Goal: Contribute content

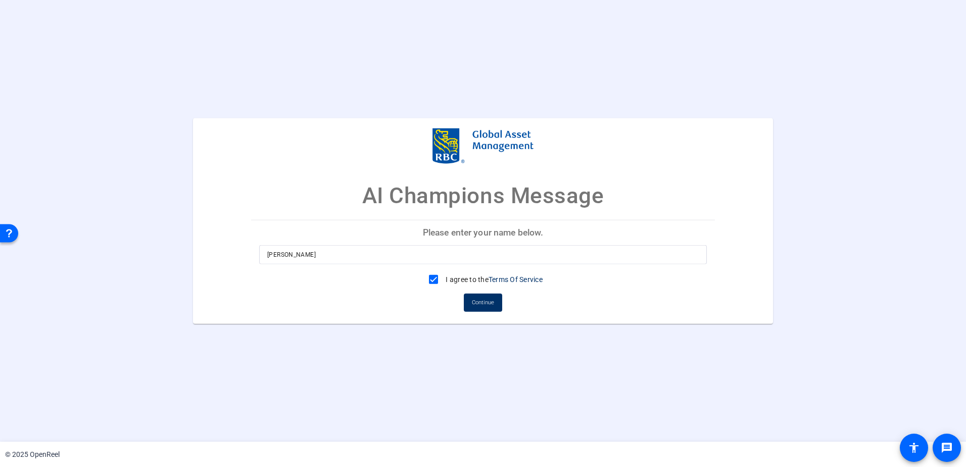
click at [337, 252] on input "[PERSON_NAME]" at bounding box center [483, 254] width 432 height 12
type input "[PERSON_NAME]"
click at [490, 310] on span at bounding box center [483, 302] width 38 height 24
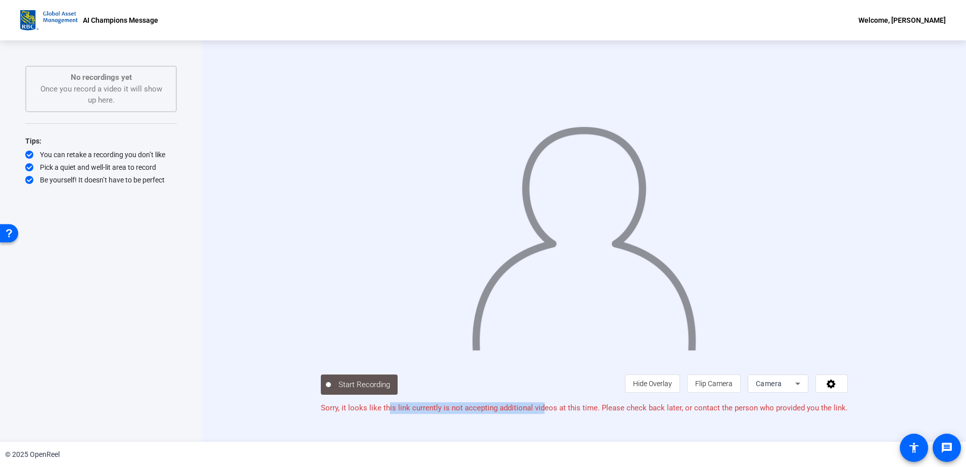
drag, startPoint x: 391, startPoint y: 418, endPoint x: 544, endPoint y: 416, distance: 153.2
click at [544, 414] on p "Sorry, it looks like this link currently is not accepting additional videos at …" at bounding box center [584, 408] width 527 height 12
drag, startPoint x: 517, startPoint y: 415, endPoint x: 645, endPoint y: 413, distance: 128.4
click at [645, 413] on p "Sorry, it looks like this link currently is not accepting additional videos at …" at bounding box center [584, 408] width 527 height 12
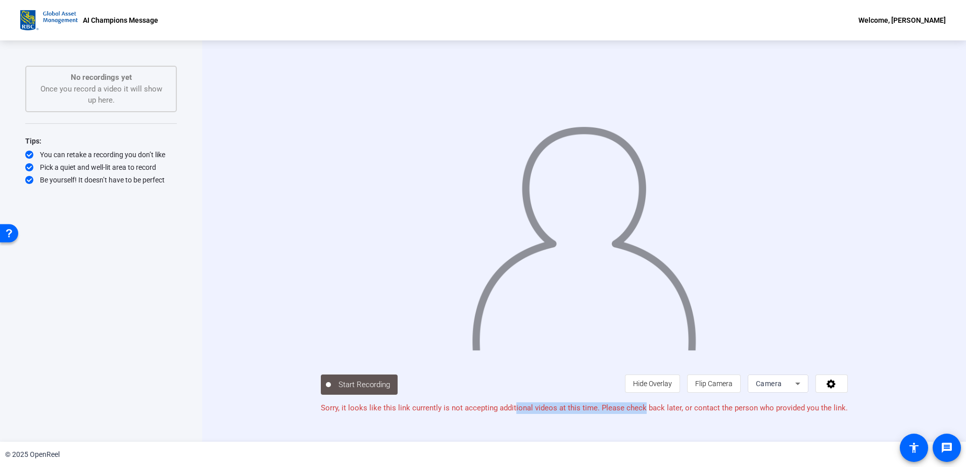
click at [645, 413] on p "Sorry, it looks like this link currently is not accepting additional videos at …" at bounding box center [584, 408] width 527 height 12
drag, startPoint x: 686, startPoint y: 416, endPoint x: 483, endPoint y: 416, distance: 202.7
click at [483, 414] on p "Sorry, it looks like this link currently is not accepting additional videos at …" at bounding box center [584, 408] width 527 height 12
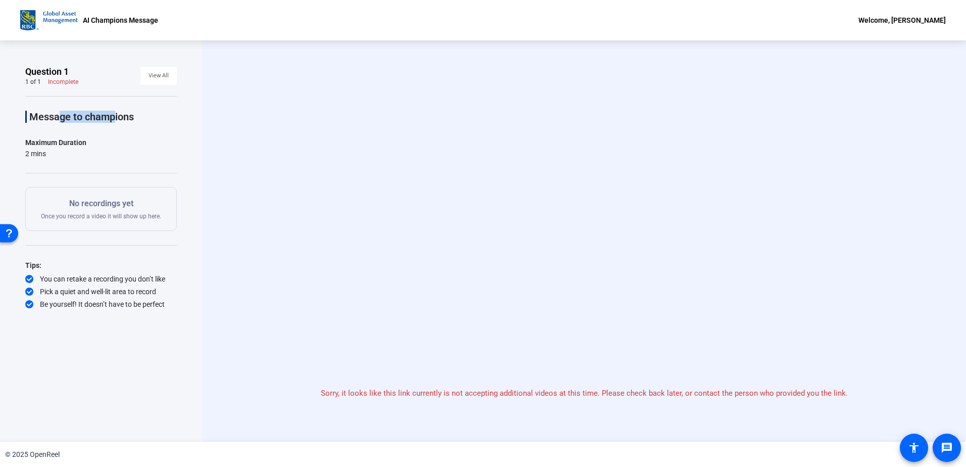
drag, startPoint x: 56, startPoint y: 119, endPoint x: 106, endPoint y: 118, distance: 49.5
click at [106, 118] on p "Message to champions" at bounding box center [103, 117] width 148 height 12
